Goal: Information Seeking & Learning: Check status

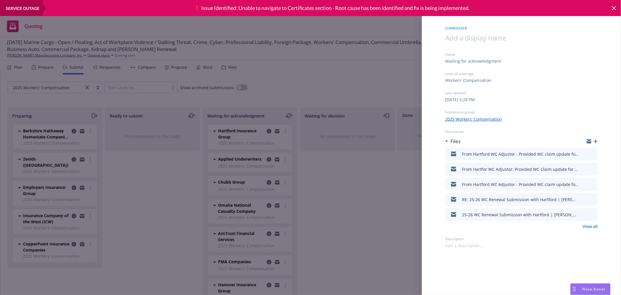
click at [338, 82] on div "Submission Status Waiting for acknowledgment Lines of coverage Workers' Compens…" at bounding box center [310, 147] width 621 height 295
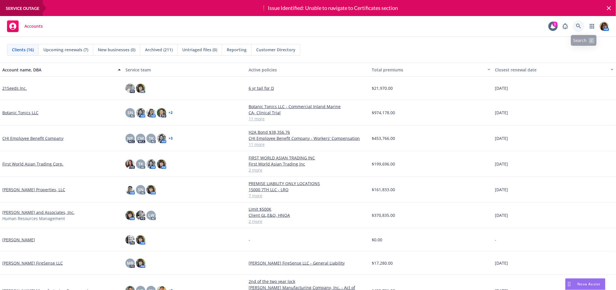
click at [581, 25] on icon at bounding box center [578, 26] width 5 height 5
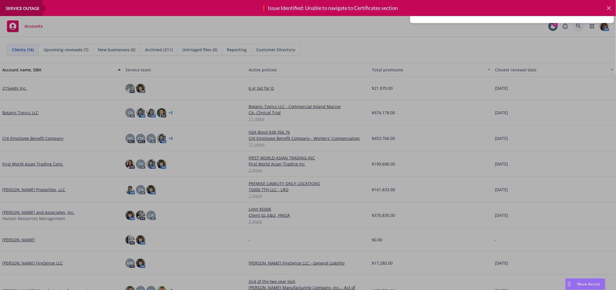
click at [608, 8] on icon at bounding box center [609, 8] width 7 height 7
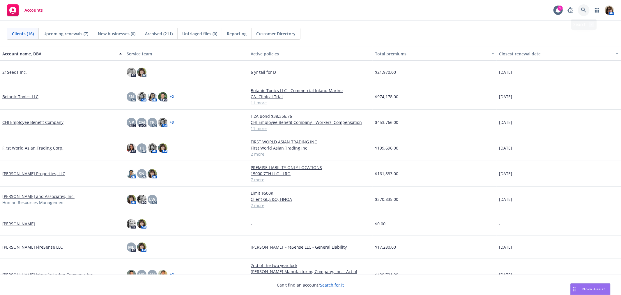
click at [584, 9] on icon at bounding box center [583, 10] width 5 height 5
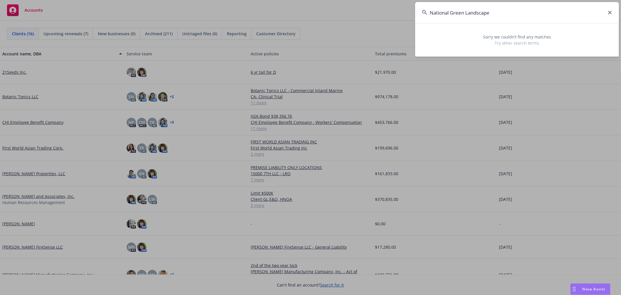
drag, startPoint x: 499, startPoint y: 10, endPoint x: 478, endPoint y: 10, distance: 21.3
click at [478, 10] on input "National Green Landscape" at bounding box center [517, 12] width 204 height 21
click at [448, 15] on input "National Green Landscape" at bounding box center [517, 12] width 204 height 21
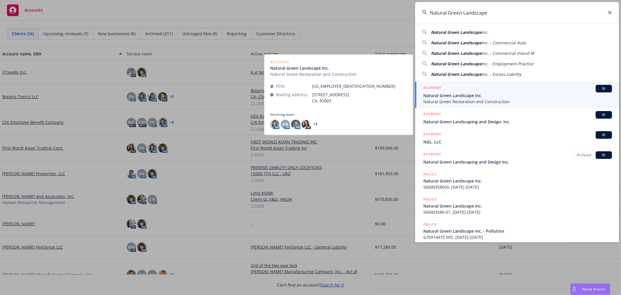
type input "Natural Green Landscape"
click at [451, 94] on span "Natural Green Landscape Inc." at bounding box center [517, 95] width 189 height 6
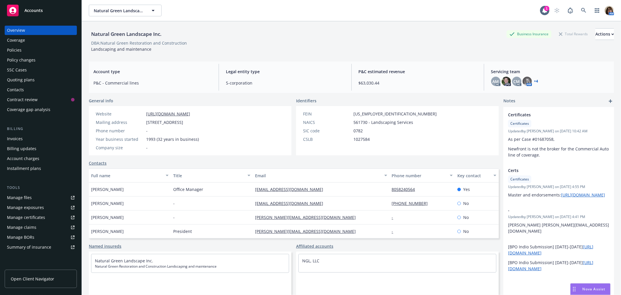
click at [22, 50] on div "Policies" at bounding box center [41, 49] width 68 height 9
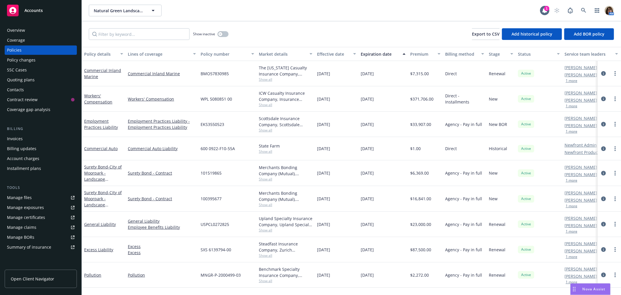
click at [295, 104] on span "Show all" at bounding box center [286, 104] width 54 height 5
click at [11, 80] on div "Quoting plans" at bounding box center [21, 79] width 28 height 9
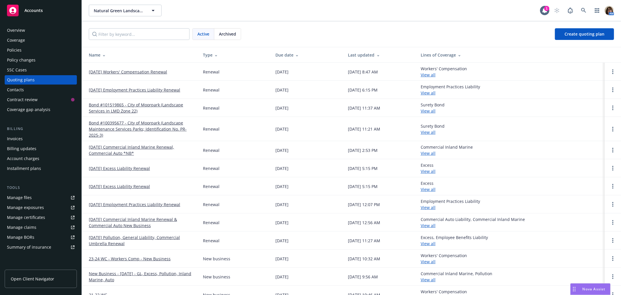
click at [124, 73] on link "11/05/25 Workers' Compensation Renewal" at bounding box center [128, 72] width 78 height 6
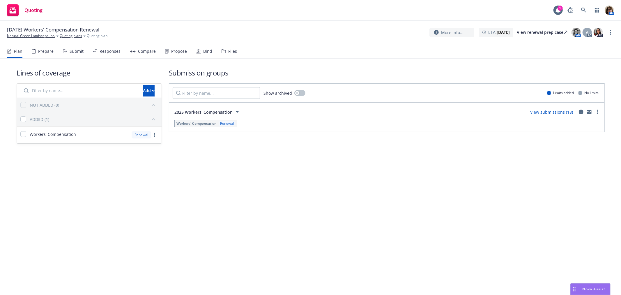
click at [76, 54] on div "Submit" at bounding box center [73, 51] width 21 height 14
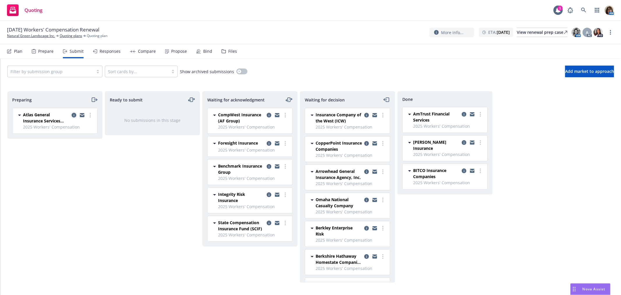
click at [73, 115] on icon "copy logging email" at bounding box center [74, 115] width 5 height 5
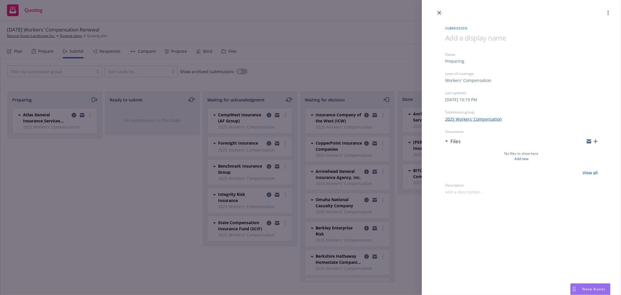
click at [441, 12] on icon "close" at bounding box center [439, 12] width 3 height 3
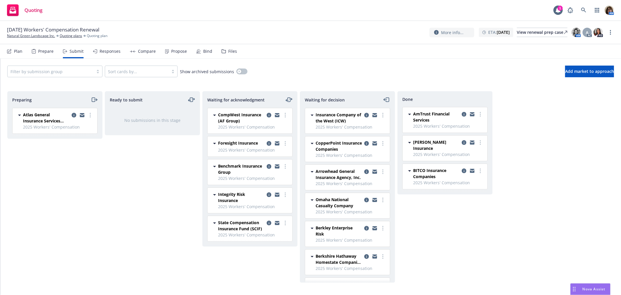
click at [231, 51] on div "Files" at bounding box center [232, 51] width 9 height 5
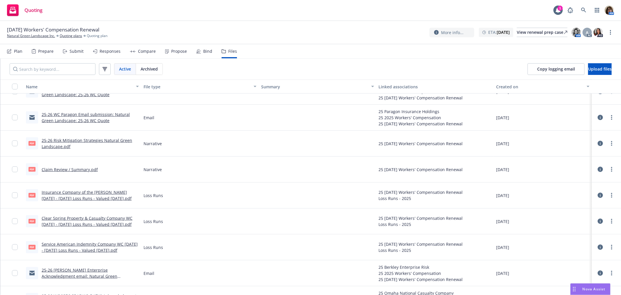
scroll to position [388, 0]
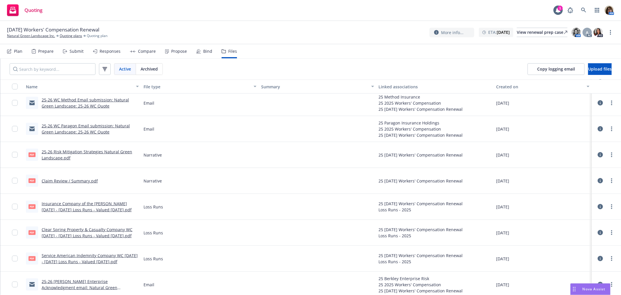
click at [63, 152] on link "25-26 Risk Mitigation Strategies Natural Green Landscape.pdf" at bounding box center [87, 155] width 91 height 12
click at [59, 179] on link "Claim Review / Summary.pdf" at bounding box center [70, 181] width 56 height 6
click at [64, 203] on link "Insurance Company of the West WC 2024 - 2025 Loss Runs - Valued 2025-08-07.pdf" at bounding box center [87, 207] width 90 height 12
click at [71, 231] on link "Clear Spring Property & Casualty Company WC 2022 - 2023 Loss Runs - Valued 2025…" at bounding box center [87, 233] width 91 height 12
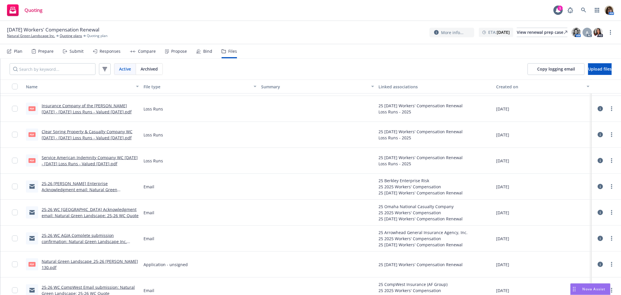
scroll to position [517, 0]
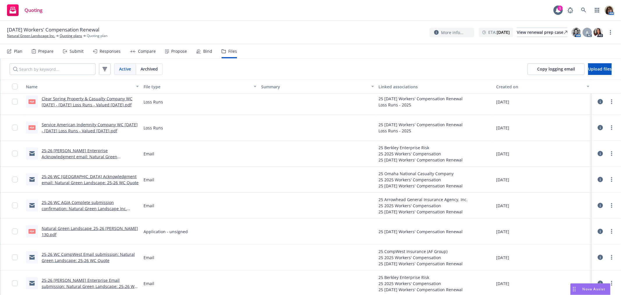
click at [75, 230] on link "Natural Green Landscape_25-26 Acord 130.pdf" at bounding box center [90, 231] width 96 height 12
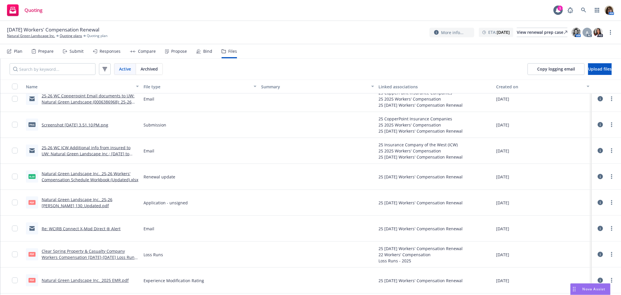
scroll to position [841, 0]
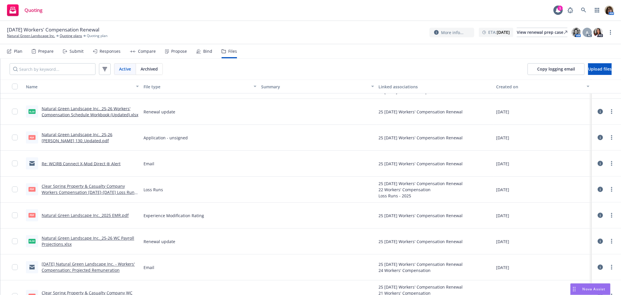
click at [55, 215] on link "Natural Green Landscape Inc._2025 EMR.pdf" at bounding box center [85, 216] width 87 height 6
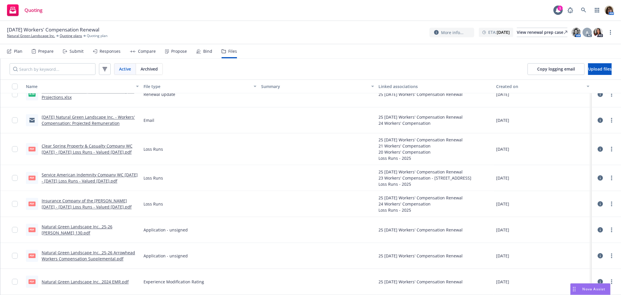
scroll to position [992, 0]
click at [67, 252] on link "Natural Green Landscape Inc._25-26 Arrowhead Workers Compensation Supplemental.…" at bounding box center [88, 256] width 93 height 12
click at [61, 281] on link "Natural Green Landscape Inc._2024 EMR.pdf" at bounding box center [85, 282] width 87 height 6
click at [68, 172] on link "Service American Indemnity Company WC 2023 - 2024 Loss Runs - Valued 2025-07-09…" at bounding box center [90, 178] width 96 height 12
click at [84, 143] on link "Clear Spring Property & Casualty Company WC 2020 - 2022 Loss Runs - Valued 2025…" at bounding box center [87, 149] width 91 height 12
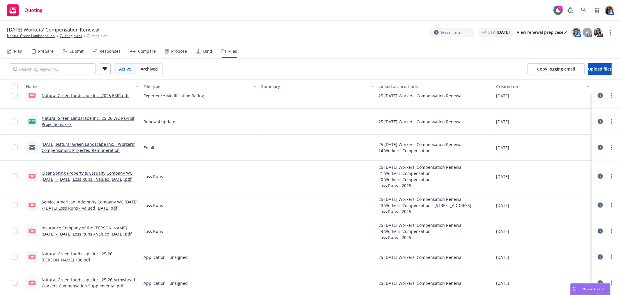
scroll to position [927, 0]
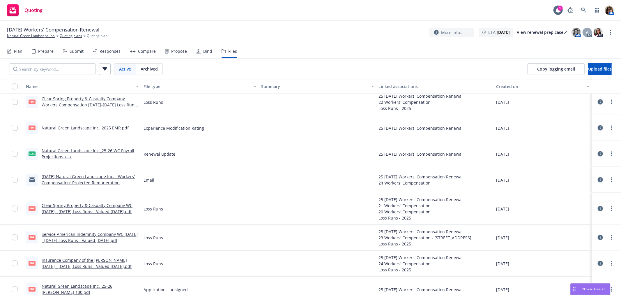
click at [56, 151] on link "Natural Green Landscape Inc._25-26 WC Payroll Projections.xlsx" at bounding box center [88, 154] width 93 height 12
click at [53, 150] on link "Natural Green Landscape Inc._25-26 WC Payroll Projections.xlsx" at bounding box center [88, 154] width 93 height 12
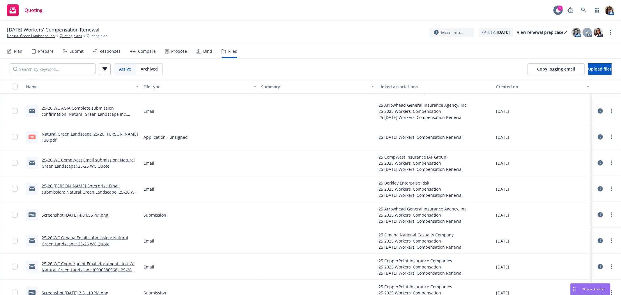
scroll to position [604, 0]
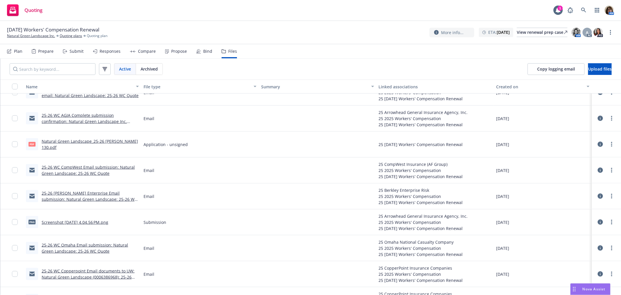
click at [72, 144] on link "Natural Green Landscape_25-26 Acord 130.pdf" at bounding box center [90, 144] width 96 height 12
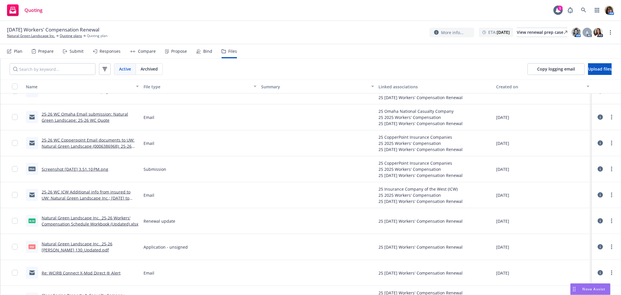
scroll to position [765, 0]
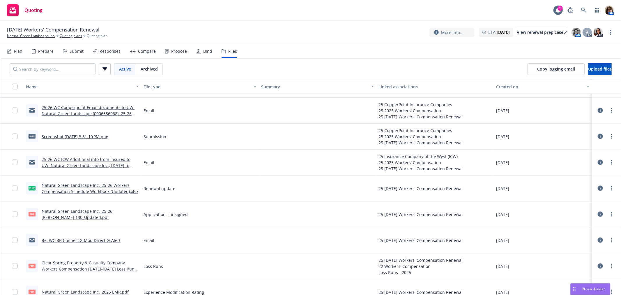
click at [56, 211] on link "Natural Green Landscape Inc._25-26 Acord 130_Updated.pdf" at bounding box center [77, 214] width 71 height 12
click at [577, 31] on img at bounding box center [576, 32] width 9 height 9
click at [409, 45] on nav "Plan Prepare Submit Responses Compare Propose Bind Files" at bounding box center [310, 51] width 607 height 14
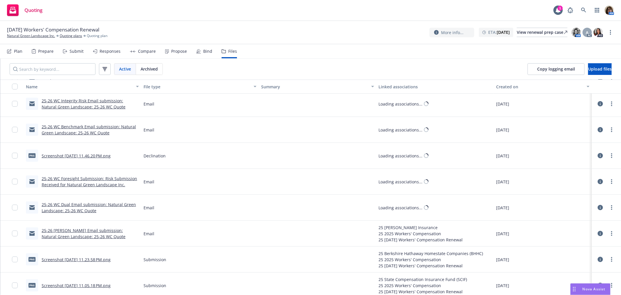
scroll to position [21, 0]
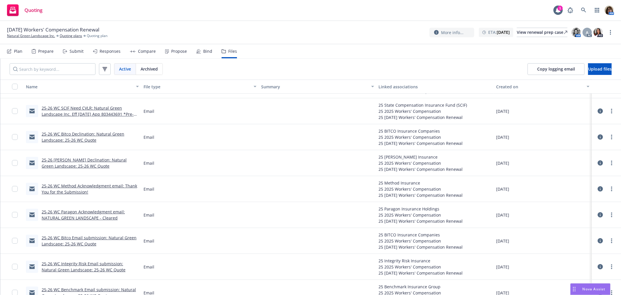
click at [76, 49] on div "Submit" at bounding box center [77, 51] width 14 height 5
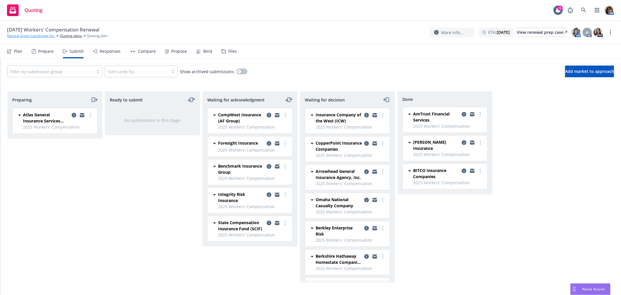
click at [18, 36] on link "Natural Green Landscape Inc." at bounding box center [31, 35] width 48 height 5
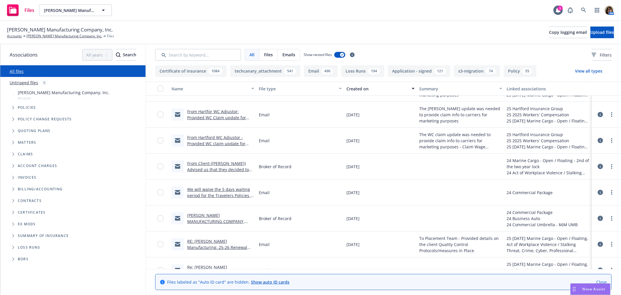
scroll to position [129, 0]
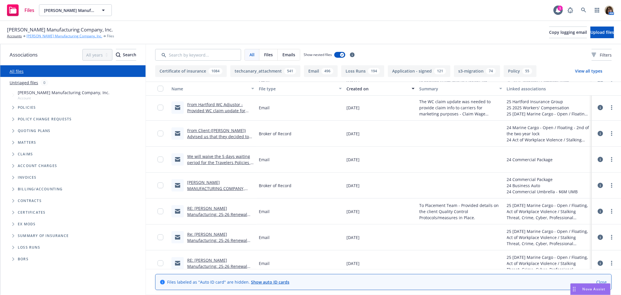
click at [40, 35] on link "Lindsey Manufacturing Company, Inc." at bounding box center [65, 35] width 76 height 5
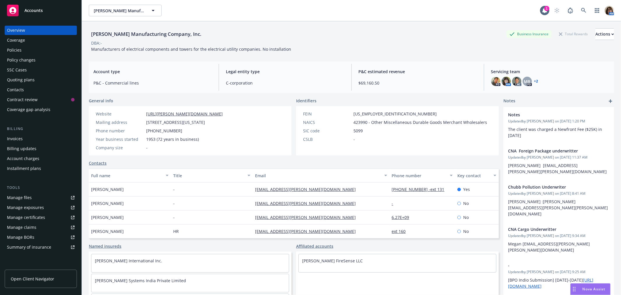
click at [19, 50] on div "Policies" at bounding box center [14, 49] width 15 height 9
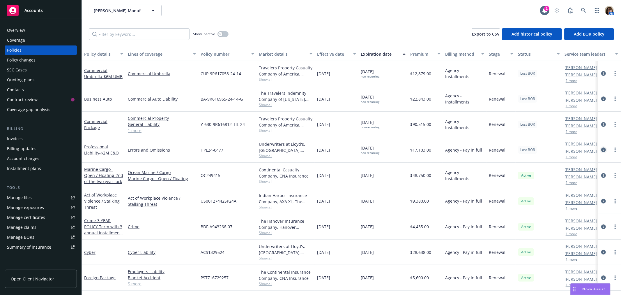
click at [601, 149] on icon "circleInformation" at bounding box center [603, 149] width 5 height 5
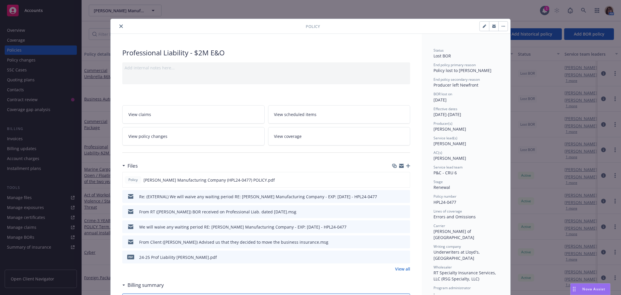
click at [398, 268] on link "View all" at bounding box center [402, 269] width 15 height 6
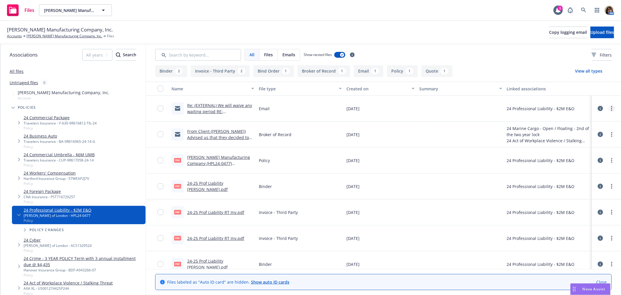
click at [608, 108] on link "more" at bounding box center [611, 108] width 7 height 7
click at [202, 105] on link "Re: (EXTERNAL) We will waive any waiting period RE: [PERSON_NAME] Manufacturing…" at bounding box center [219, 118] width 65 height 30
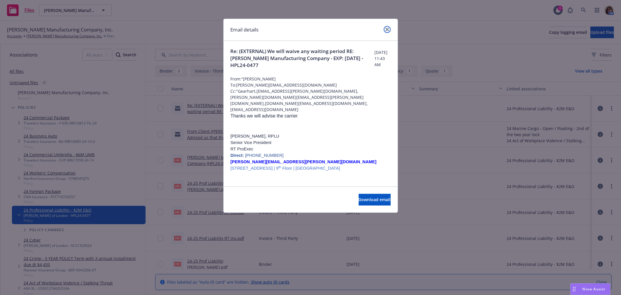
click at [387, 29] on icon "close" at bounding box center [387, 29] width 3 height 3
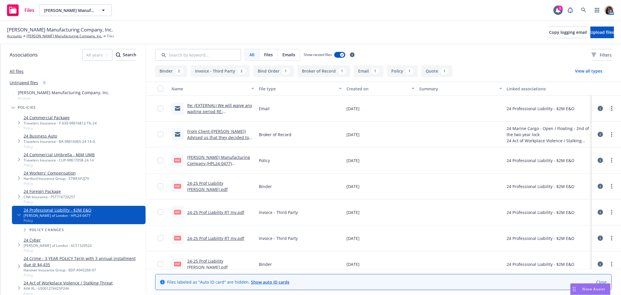
click at [611, 107] on icon "more" at bounding box center [611, 108] width 1 height 5
click at [572, 153] on link "Update associations" at bounding box center [576, 155] width 58 height 12
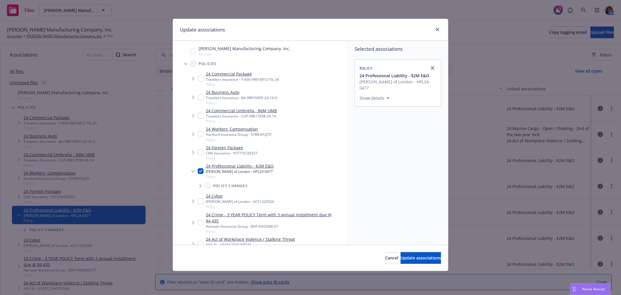
click at [186, 64] on icon "Tree Example" at bounding box center [185, 64] width 3 height 2
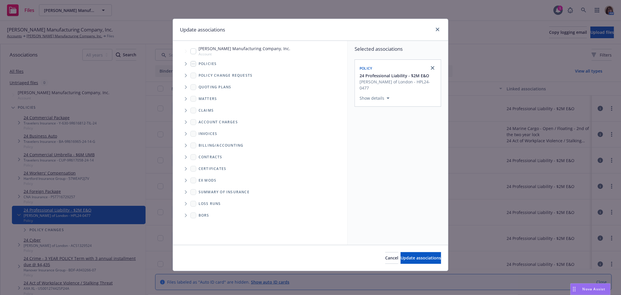
scroll to position [1416, 0]
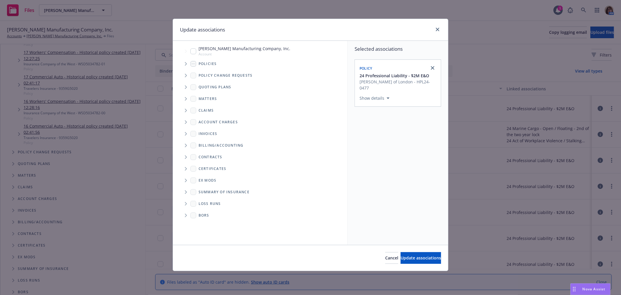
click at [185, 86] on icon "Tree Example" at bounding box center [186, 86] width 2 height 3
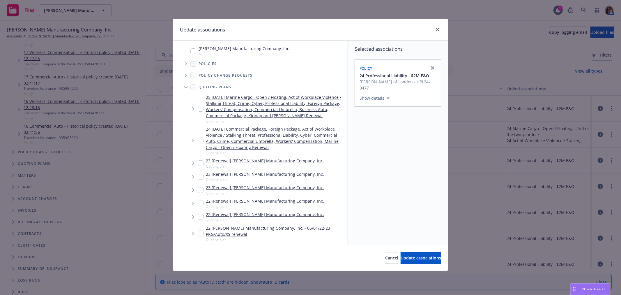
click at [193, 109] on icon "Tree Example" at bounding box center [193, 108] width 2 height 3
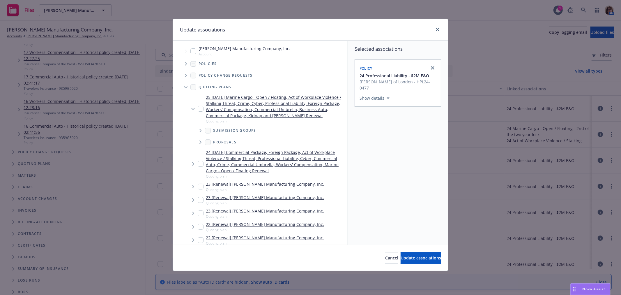
click at [201, 130] on icon "Tree Example" at bounding box center [200, 130] width 2 height 3
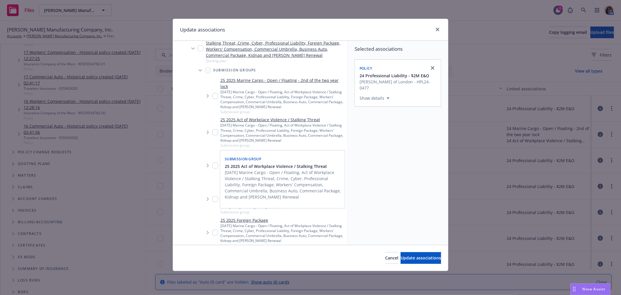
scroll to position [65, 0]
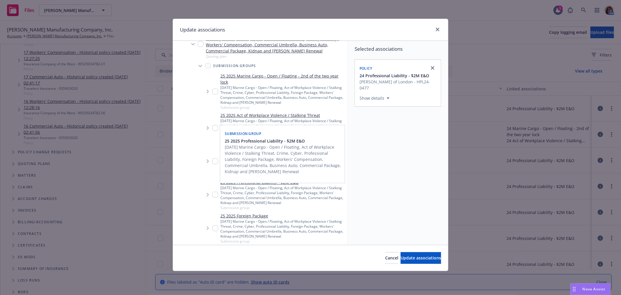
click at [215, 194] on input "Tree Example" at bounding box center [215, 195] width 6 height 6
checkbox input "true"
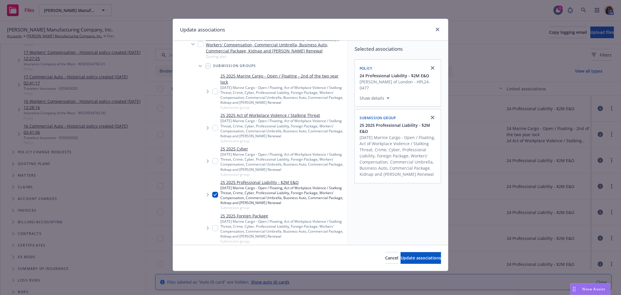
click at [206, 195] on span "Tree Example" at bounding box center [207, 194] width 9 height 9
click at [215, 217] on icon "Tree Example" at bounding box center [215, 216] width 2 height 3
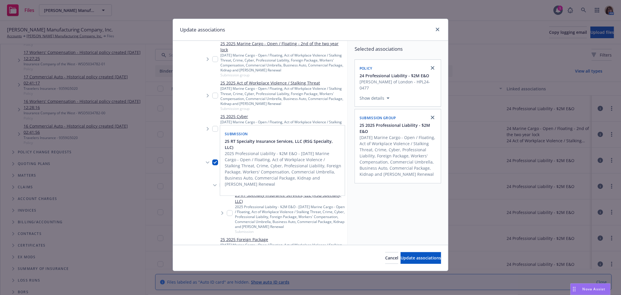
click at [229, 214] on input "Tree Example" at bounding box center [230, 213] width 6 height 6
checkbox input "true"
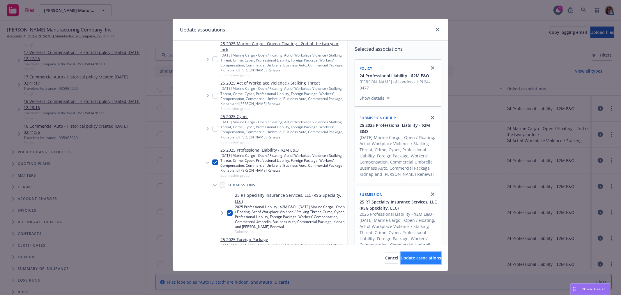
click at [409, 255] on button "Update associations" at bounding box center [421, 258] width 40 height 12
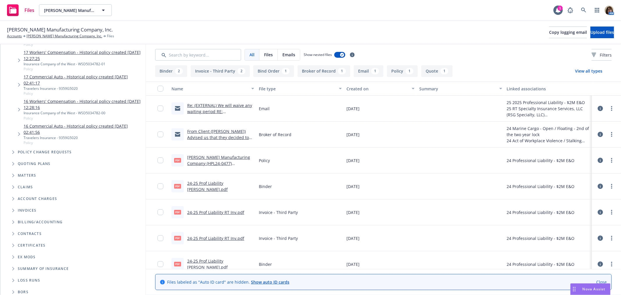
click at [598, 109] on icon at bounding box center [600, 108] width 5 height 5
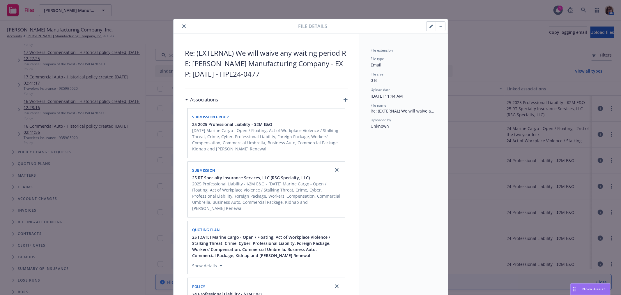
click at [430, 26] on icon "button" at bounding box center [431, 25] width 3 height 3
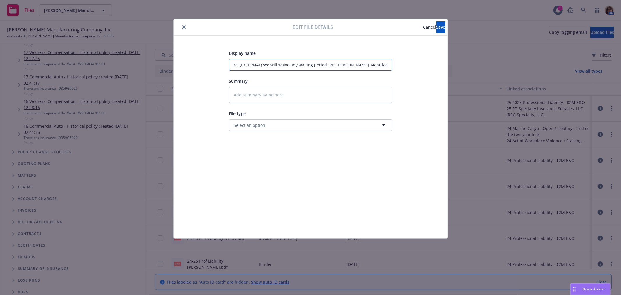
drag, startPoint x: 324, startPoint y: 65, endPoint x: 210, endPoint y: 77, distance: 114.2
click at [210, 77] on div "Display name Re: (EXTERNAL) We will waive any waiting period RE: Lindsey Manufa…" at bounding box center [310, 137] width 251 height 175
type textarea "x"
type input "F RE: Lindsey Manufacturing Company - EXP: 10/1/2025 - HPL24-0477"
type textarea "x"
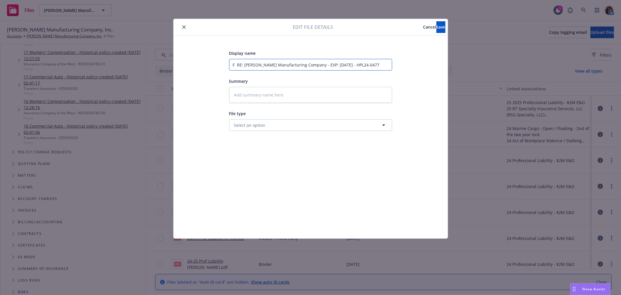
type input "Fr RE: Lindsey Manufacturing Company - EXP: 10/1/2025 - HPL24-0477"
type textarea "x"
type input "Fro RE: Lindsey Manufacturing Company - EXP: 10/1/2025 - HPL24-0477"
type textarea "x"
type input "From RE: Lindsey Manufacturing Company - EXP: 10/1/2025 - HPL24-0477"
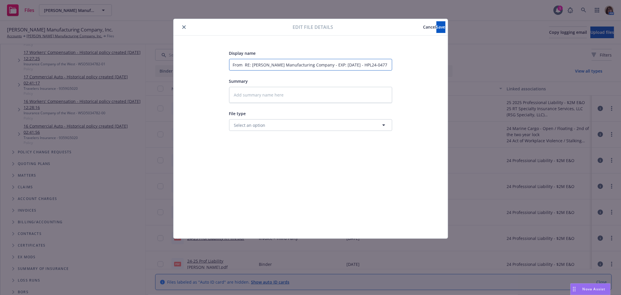
type textarea "x"
type input "From RE: Lindsey Manufacturing Company - EXP: 10/1/2025 - HPL24-0477"
type textarea "x"
type input "From R RE: Lindsey Manufacturing Company - EXP: 10/1/2025 - HPL24-0477"
type textarea "x"
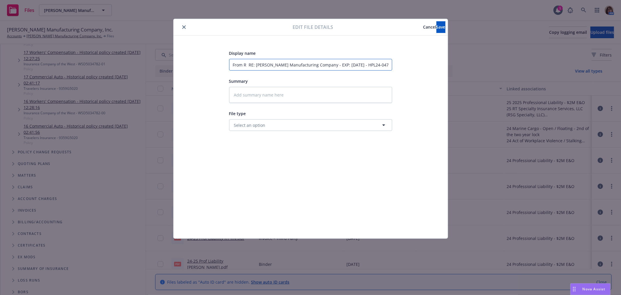
type input "From RT RE: Lindsey Manufacturing Company - EXP: 10/1/2025 - HPL24-0477"
type textarea "x"
type input "From RT RE: Lindsey Manufacturing Company - EXP: 10/1/2025 - HPL24-0477"
type textarea "x"
type input "From RT - RE: Lindsey Manufacturing Company - EXP: 10/1/2025 - HPL24-0477"
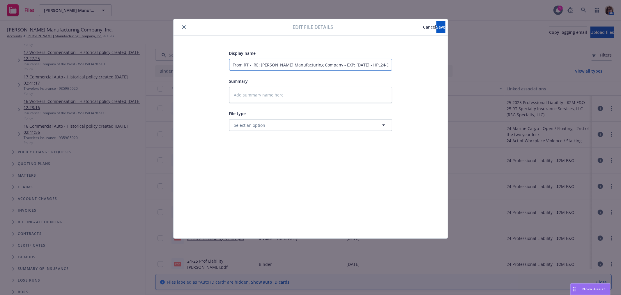
type textarea "x"
type input "From RT - RE: Lindsey Manufacturing Company - EXP: 10/1/2025 - HPL24-0477"
type textarea "x"
type input "From RT - R RE: Lindsey Manufacturing Company - EXP: 10/1/2025 - HPL24-0477"
type textarea "x"
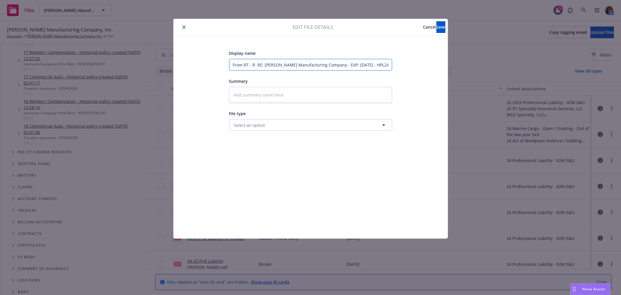
type input "From RT - Re RE: Lindsey Manufacturing Company - EXP: 10/1/2025 - HPL24-0477"
type textarea "x"
type input "From RT - Re: RE: Lindsey Manufacturing Company - EXP: 10/1/2025 - HPL24-0477"
type textarea "x"
type input "From RT - Re: RE: Lindsey Manufacturing Company - EXP: 10/1/2025 - HPL24-0477"
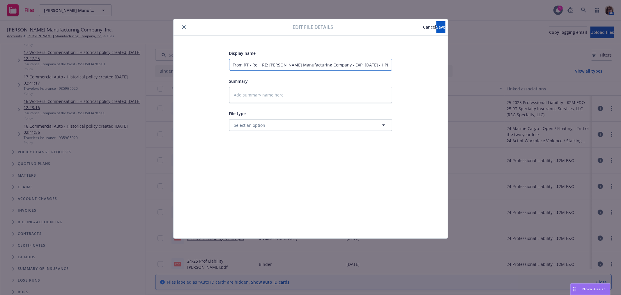
type textarea "x"
type input "From RT - Re: RE: Lindsey Manufacturing Company - EXP: 10/1/2025 - HPL24-0477"
type textarea "x"
type input "From RT - Re: B RE: Lindsey Manufacturing Company - EXP: 10/1/2025 - HPL24-0477"
type textarea "x"
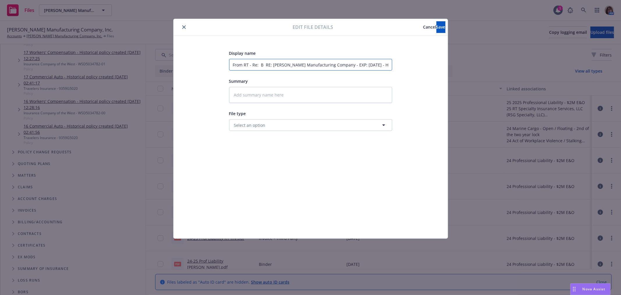
type input "From RT - Re: BO RE: Lindsey Manufacturing Company - EXP: 10/1/2025 - HPL24-0477"
type textarea "x"
type input "From RT - Re: BOR RE: Lindsey Manufacturing Company - EXP: 10/1/2025 - HPL24-04…"
type textarea "x"
type input "From RT - Re: BOR RE: Lindsey Manufacturing Company - EXP: 10/1/2025 - HPL24-04…"
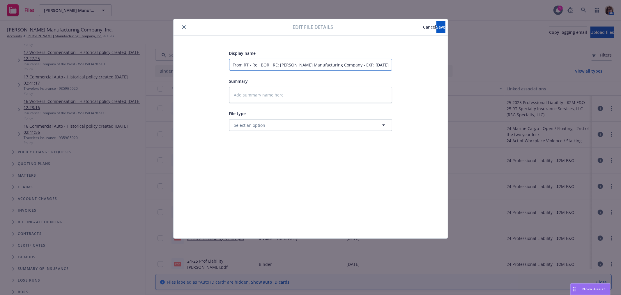
type textarea "x"
type input "From RT - Re: BOR - RE: Lindsey Manufacturing Company - EXP: 10/1/2025 - HPL24-…"
type textarea "x"
type input "From RT - Re: BOR - RE: Lindsey Manufacturing Company - EXP: 10/1/2025 - HPL24-…"
type textarea "x"
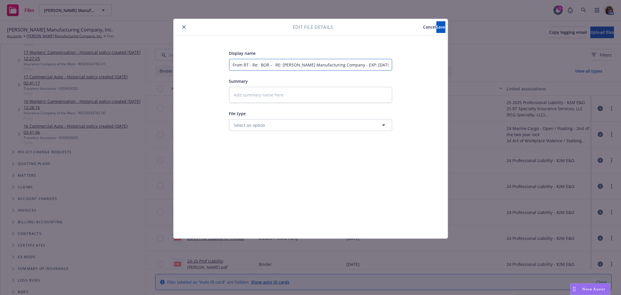
type input "From RT - Re: BOR - t RE: Lindsey Manufacturing Company - EXP: 10/1/2025 - HPL2…"
type textarea "x"
type input "From RT - Re: BOR - th RE: Lindsey Manufacturing Company - EXP: 10/1/2025 - HPL…"
type textarea "x"
type input "From RT - Re: BOR - the RE: Lindsey Manufacturing Company - EXP: 10/1/2025 - HP…"
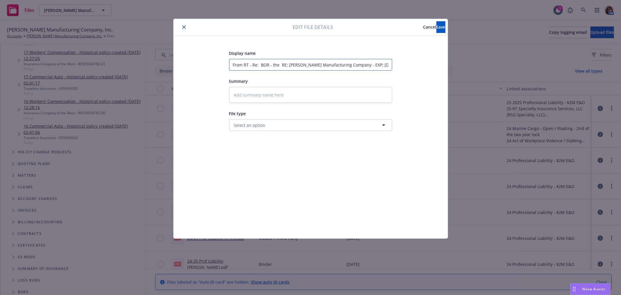
type textarea "x"
type input "From RT - Re: BOR - they RE: Lindsey Manufacturing Company - EXP: 10/1/2025 - H…"
type textarea "x"
type input "From RT - Re: BOR - they RE: Lindsey Manufacturing Company - EXP: 10/1/2025 - H…"
type textarea "x"
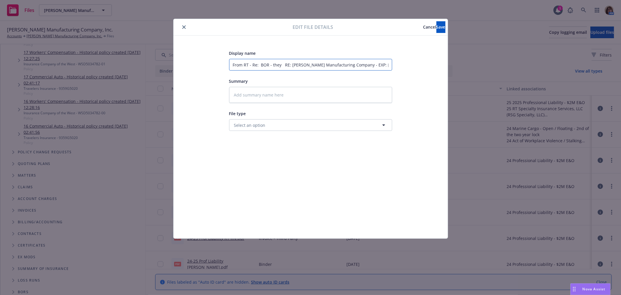
type input "From RT - Re: BOR - they w RE: Lindsey Manufacturing Company - EXP: 10/1/2025 -…"
type textarea "x"
type input "From RT - Re: BOR - they wi RE: Lindsey Manufacturing Company - EXP: 10/1/2025 …"
type textarea "x"
type input "From RT - Re: BOR - they wil RE: Lindsey Manufacturing Company - EXP: 10/1/2025…"
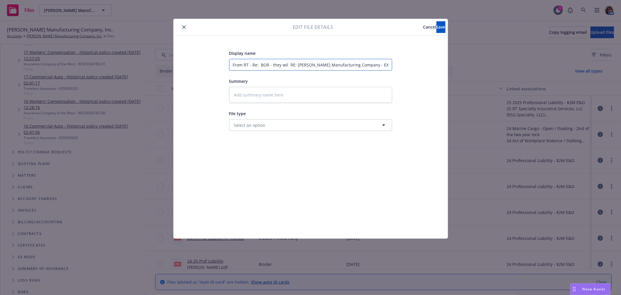
type textarea "x"
type input "From RT - Re: BOR - they will RE: Lindsey Manufacturing Company - EXP: 10/1/202…"
type textarea "x"
type input "From RT - Re: BOR - they will RE: Lindsey Manufacturing Company - EXP: 10/1/202…"
type textarea "x"
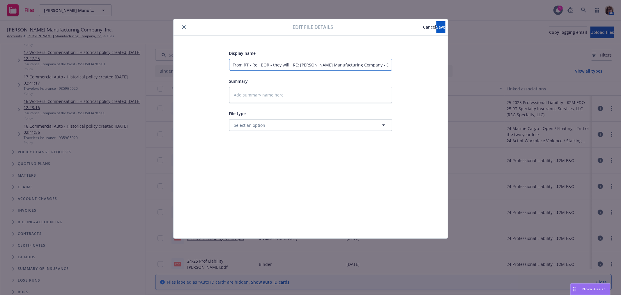
type input "From RT - Re: BOR - they will a RE: Lindsey Manufacturing Company - EXP: 10/1/2…"
type textarea "x"
type input "From RT - Re: BOR - they will ad RE: Lindsey Manufacturing Company - EXP: 10/1/…"
type textarea "x"
type input "From RT - Re: BOR - they will adv RE: Lindsey Manufacturing Company - EXP: 10/1…"
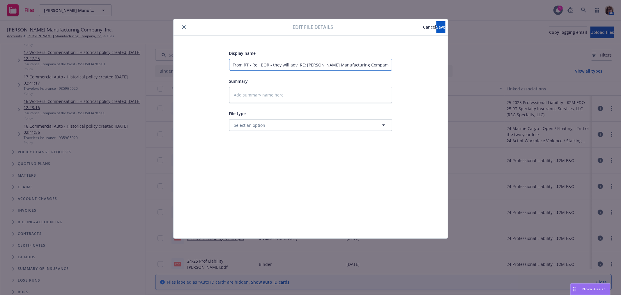
type textarea "x"
type input "From RT - Re: BOR - they will advi RE: Lindsey Manufacturing Company - EXP: 10/…"
type textarea "x"
type input "From RT - Re: BOR - they will advis RE: Lindsey Manufacturing Company - EXP: 10…"
type textarea "x"
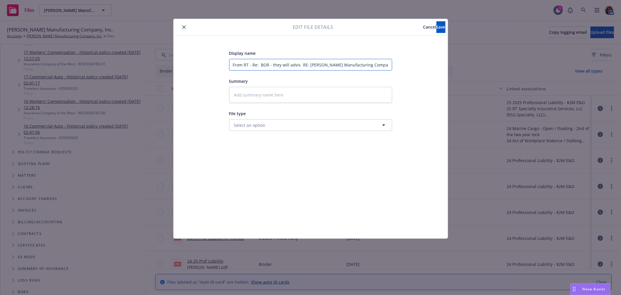
type input "From RT - Re: BOR - they will advise RE: Lindsey Manufacturing Company - EXP: 1…"
type textarea "x"
type input "From RT - Re: BOR - they will advise RE: Lindsey Manufacturing Company - EXP: 1…"
type textarea "x"
type input "From RT - Re: BOR - they will advise t RE: Lindsey Manufacturing Company - EXP:…"
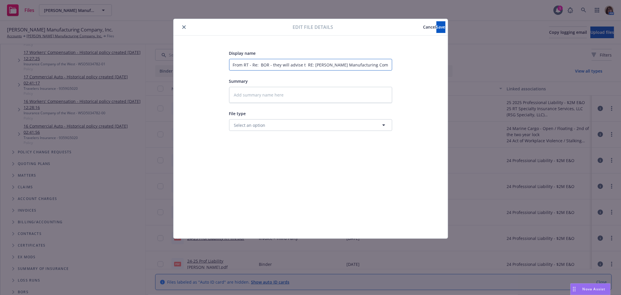
type textarea "x"
type input "From RT - Re: BOR - they will advise th RE: Lindsey Manufacturing Company - EXP…"
type textarea "x"
type input "From RT - Re: BOR - they will advise the RE: Lindsey Manufacturing Company - EX…"
type textarea "x"
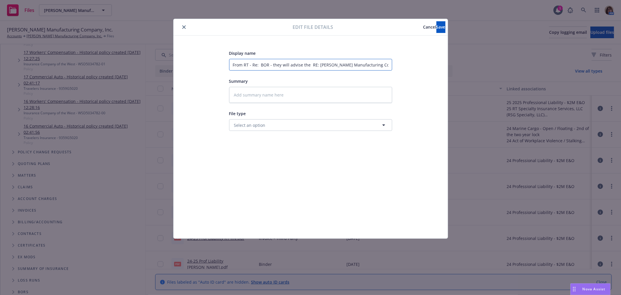
type input "From RT - Re: BOR - they will advise the RE: Lindsey Manufacturing Company - EX…"
type textarea "x"
type input "From RT - Re: BOR - they will advise the c RE: Lindsey Manufacturing Company - …"
type textarea "x"
type input "From RT - Re: BOR - they will advise the ca RE: Lindsey Manufacturing Company -…"
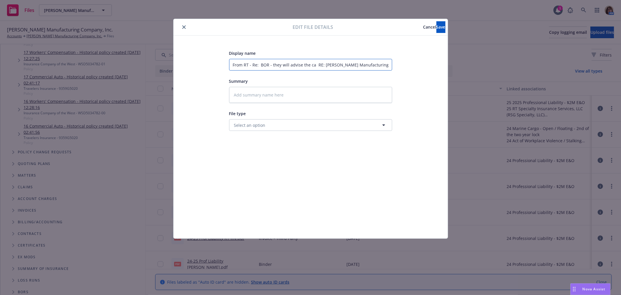
type textarea "x"
type input "From RT - Re: BOR - they will advise the car RE: Lindsey Manufacturing Company …"
type textarea "x"
type input "From RT - Re: BOR - they will advise the carr RE: Lindsey Manufacturing Company…"
type textarea "x"
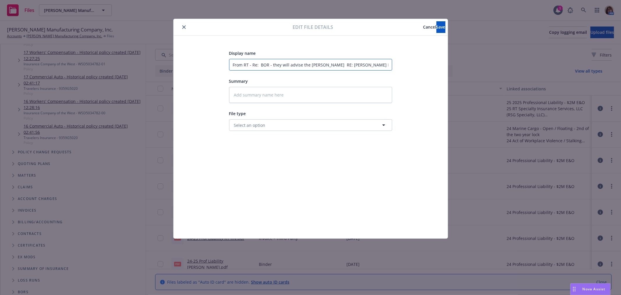
type input "From RT - Re: BOR - they will advise the carri RE: Lindsey Manufacturing Compan…"
type textarea "x"
type input "From RT - Re: BOR - they will advise the carrie RE: Lindsey Manufacturing Compa…"
type textarea "x"
type input "From RT - Re: BOR - they will advise the carrier RE: Lindsey Manufacturing Comp…"
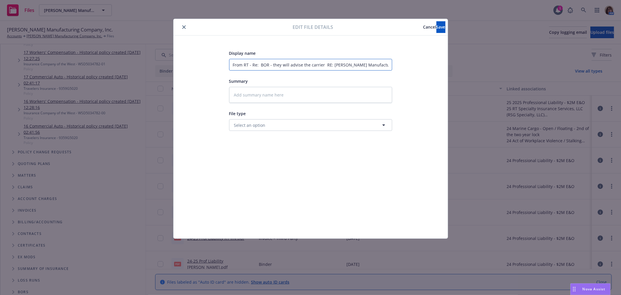
type textarea "x"
type input "From RT - Re: BOR - they will advise the carrier RE: Lindsey Manufacturing Comp…"
type textarea "x"
type input "From RT - Re: BOR - they will advise the carrier th RE: Lindsey Manufacturing C…"
type textarea "x"
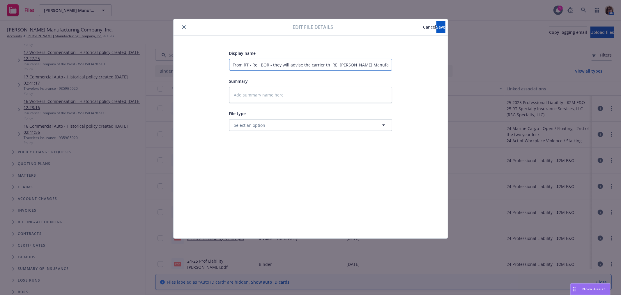
type input "From RT - Re: BOR - they will advise the carrier tha RE: Lindsey Manufacturing …"
type textarea "x"
type input "From RT - Re: BOR - they will advise the carrier that RE: Lindsey Manufacturing…"
type textarea "x"
type input "From RT - Re: BOR - they will advise the carrier that RE: Lindsey Manufacturing…"
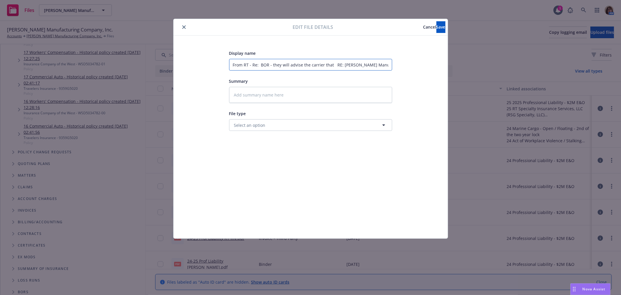
type textarea "x"
type input "From RT - Re: BOR - they will advise the carrier that w RE: Lindsey Manufacturi…"
type textarea "x"
type input "From RT - Re: BOR - they will advise the carrier that we RE: Lindsey Manufactur…"
type textarea "x"
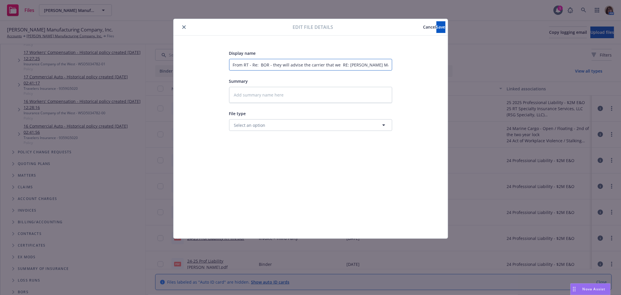
type input "From RT - Re: BOR - they will advise the carrier that we RE: Lindsey Manufactur…"
type textarea "x"
type input "From RT - Re: BOR - they will advise the carrier that we w RE: Lindsey Manufact…"
type textarea "x"
type input "From RT - Re: BOR - they will advise the carrier that we wa RE: Lindsey Manufac…"
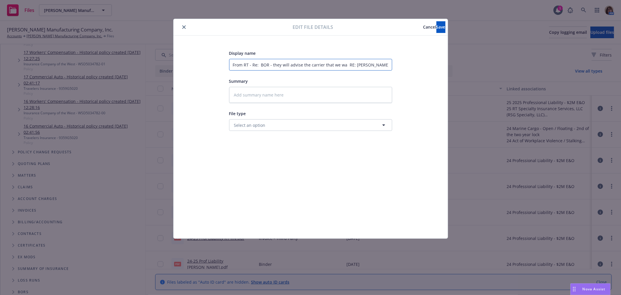
type textarea "x"
type input "From RT - Re: BOR - they will advise the carrier that we wai RE: Lindsey Manufa…"
type textarea "x"
type input "From RT - Re: BOR - they will advise the carrier that we waiv RE: Lindsey Manuf…"
type textarea "x"
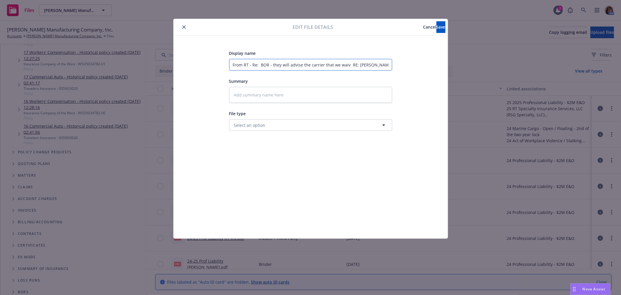
type input "From RT - Re: BOR - they will advise the carrier that we waive RE: Lindsey Manu…"
type textarea "x"
type input "From RT - Re: BOR - they will advise the carrier that we waiver RE: Lindsey Man…"
type textarea "x"
type input "From RT - Re: BOR - they will advise the carrier that we waive RE: Lindsey Manu…"
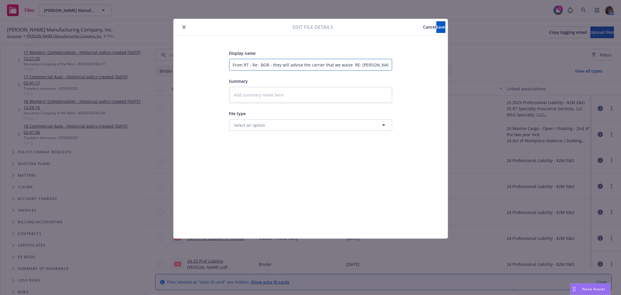
type textarea "x"
type input "From RT - Re: BOR - they will advise the carrier that we waived RE: Lindsey Man…"
type textarea "x"
type input "From RT - Re: BOR - they will advise the carrier that we waived RE: Lindsey Man…"
type textarea "x"
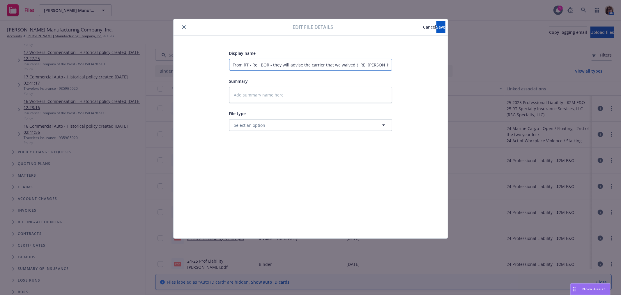
type input "From RT - Re: BOR - they will advise the carrier that we waived th RE: Lindsey …"
type textarea "x"
type input "From RT - Re: BOR - they will advise the carrier that we waived the RE: Lindsey…"
type textarea "x"
type input "From RT - Re: BOR - they will advise the carrier that we waived the RE: Lindsey…"
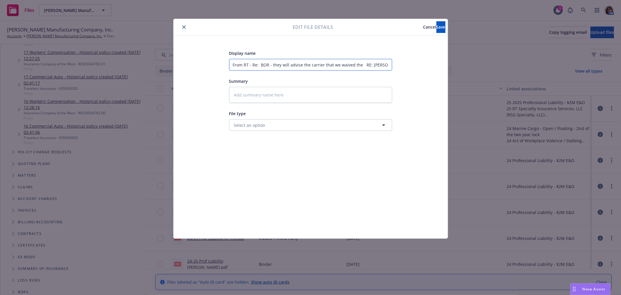
type textarea "x"
type input "From RT - Re: BOR - they will advise the carrier that we waived the w RE: Linds…"
type textarea "x"
type input "From RT - Re: BOR - they will advise the carrier that we waived the wa RE: Lind…"
type textarea "x"
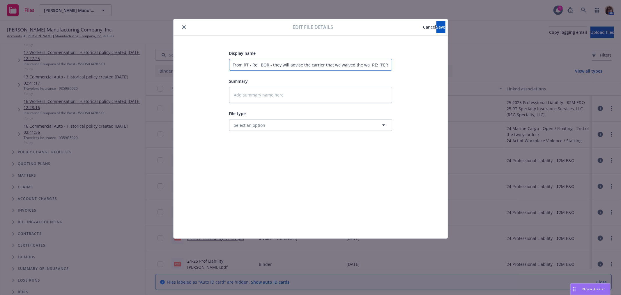
type input "From RT - Re: BOR - they will advise the carrier that we waived the wai RE: Lin…"
type textarea "x"
type input "From RT - Re: BOR - they will advise the carrier that we waived the wait RE: Li…"
type textarea "x"
type input "From RT - Re: BOR - they will advise the carrier that we waived the waiti RE: L…"
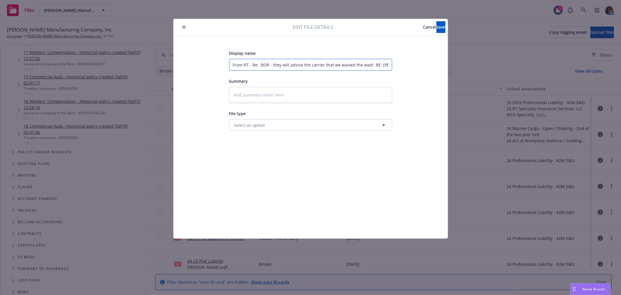
type textarea "x"
type input "From RT - Re: BOR - they will advise the carrier that we waived the waitin RE: …"
type textarea "x"
type input "From RT - Re: BOR - they will advise the carrier that we waived the waiting RE:…"
type textarea "x"
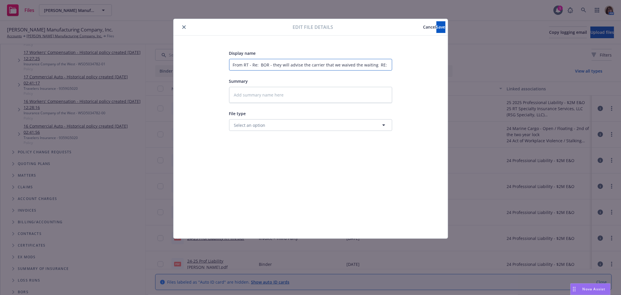
type input "From RT - Re: BOR - they will advise the carrier that we waived the waiting RE:…"
type textarea "x"
type input "From RT - Re: BOR - they will advise the carrier that we waived the waiting p R…"
type textarea "x"
type input "From RT - Re: BOR - they will advise the carrier that we waived the waiting pe …"
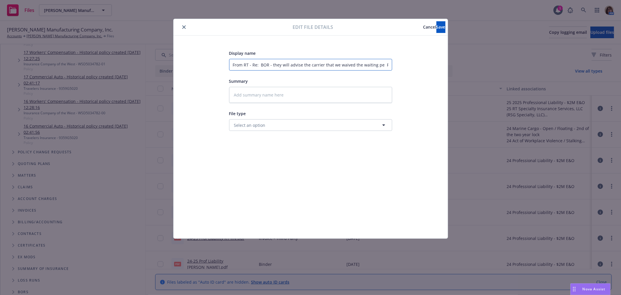
type textarea "x"
type input "From RT - Re: BOR - they will advise the carrier that we waived the waiting per…"
type textarea "x"
type input "From RT - Re: BOR - they will advise the carrier that we waived the waiting per…"
type textarea "x"
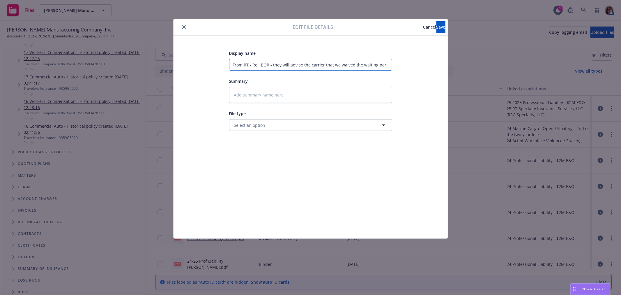
type input "From RT - Re: BOR - they will advise the carrier that we waived the waiting per…"
type textarea "x"
type input "From RT - Re: BOR - they will advise the carrier that we waived the waiting per…"
click at [437, 22] on button "Save" at bounding box center [441, 27] width 9 height 12
type textarea "x"
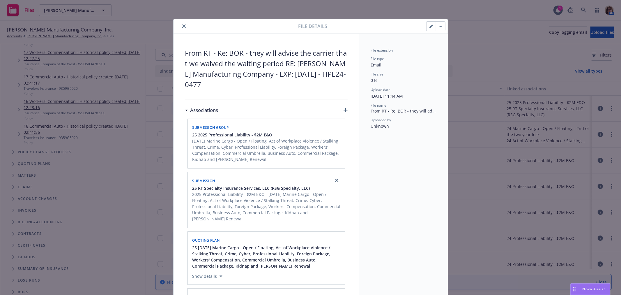
click at [182, 25] on icon "close" at bounding box center [183, 25] width 3 height 3
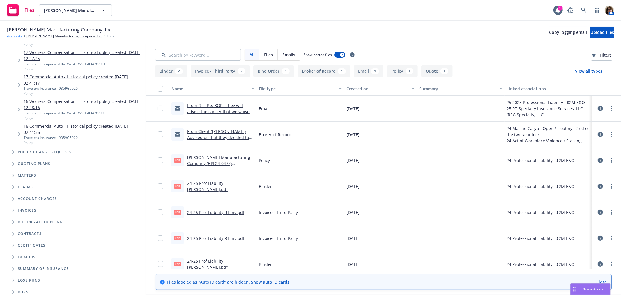
click at [13, 36] on link "Accounts" at bounding box center [14, 35] width 15 height 5
